Goal: Find specific page/section: Find specific page/section

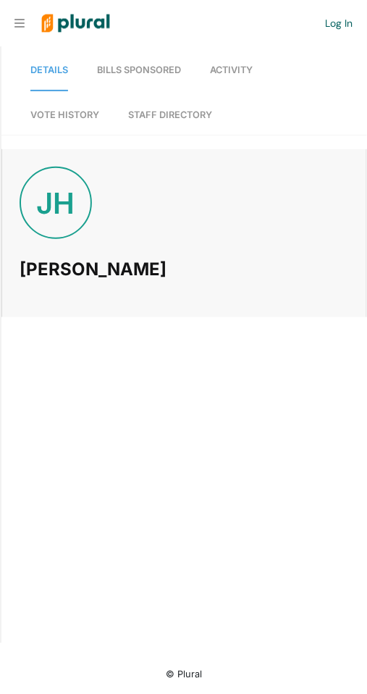
click at [60, 203] on div "JH" at bounding box center [56, 203] width 72 height 72
click at [240, 64] on span "Activity" at bounding box center [231, 69] width 43 height 11
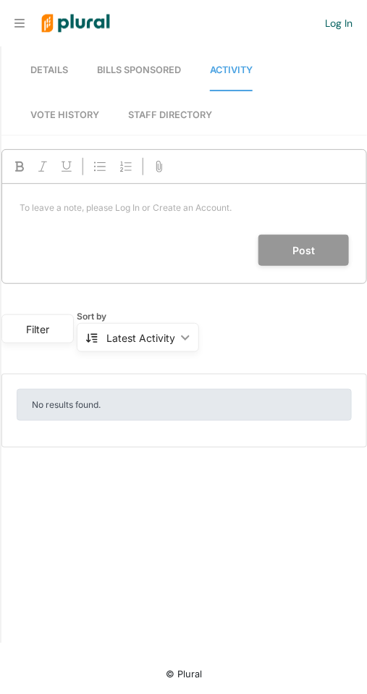
click at [39, 57] on link "Details" at bounding box center [49, 70] width 38 height 41
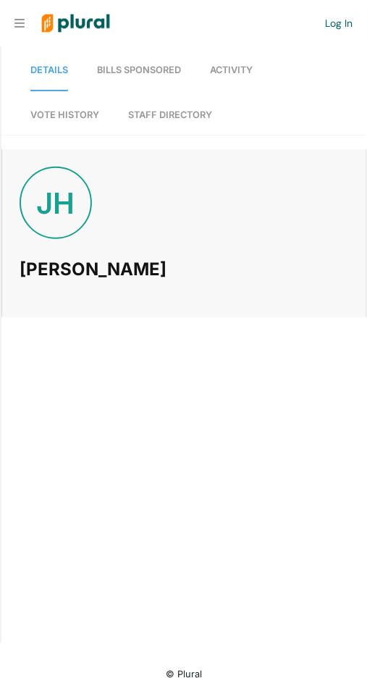
click at [166, 102] on link "Staff Directory" at bounding box center [170, 115] width 84 height 40
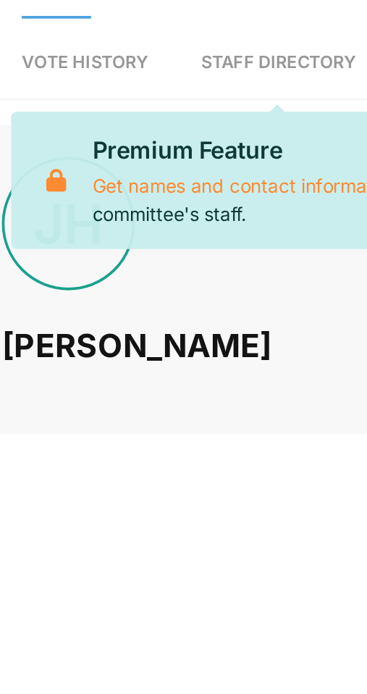
click at [74, 235] on div "[PERSON_NAME] [PERSON_NAME] Hack" at bounding box center [184, 233] width 364 height 133
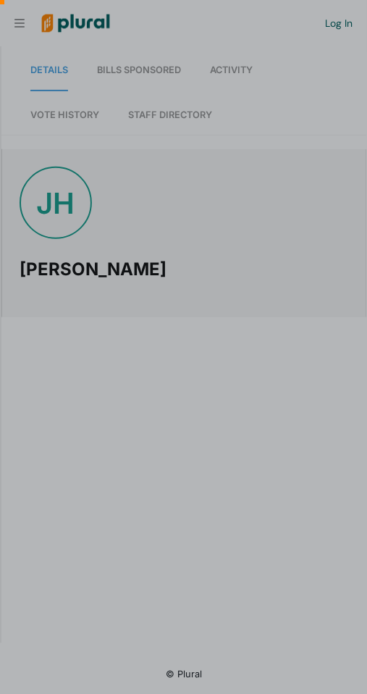
scroll to position [0, 14]
click at [25, 9] on div at bounding box center [183, 107] width 367 height 214
click at [31, 17] on div at bounding box center [183, 107] width 367 height 214
